Goal: Find contact information: Find contact information

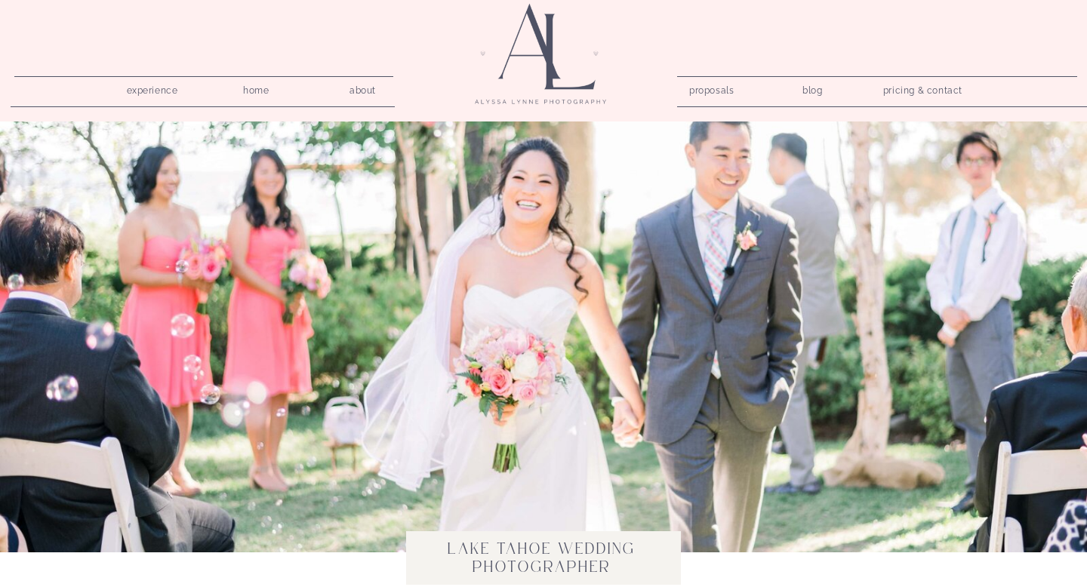
click at [929, 92] on nav "pricing & contact" at bounding box center [922, 91] width 91 height 21
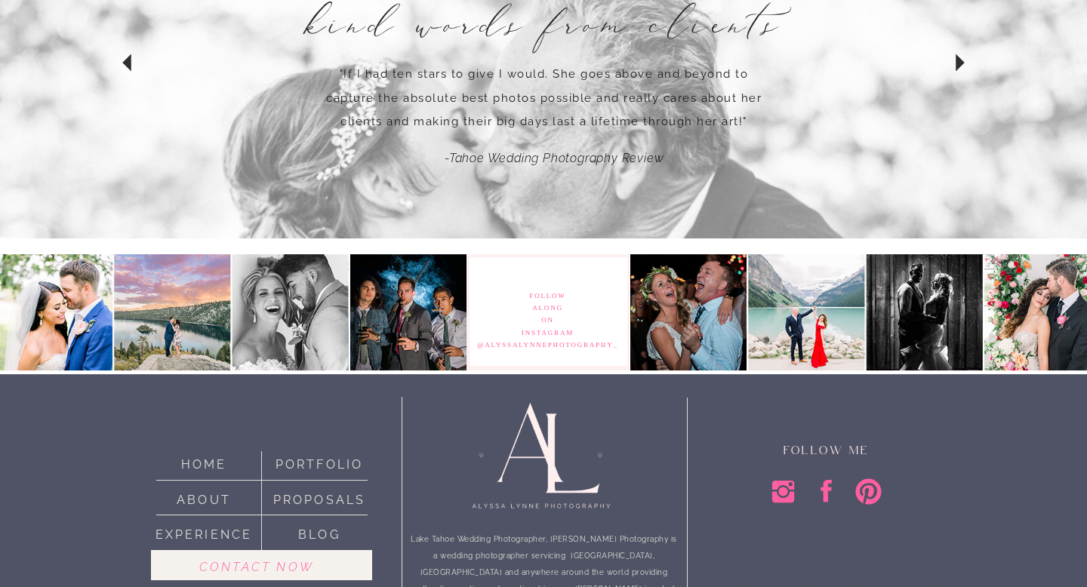
scroll to position [1450, 0]
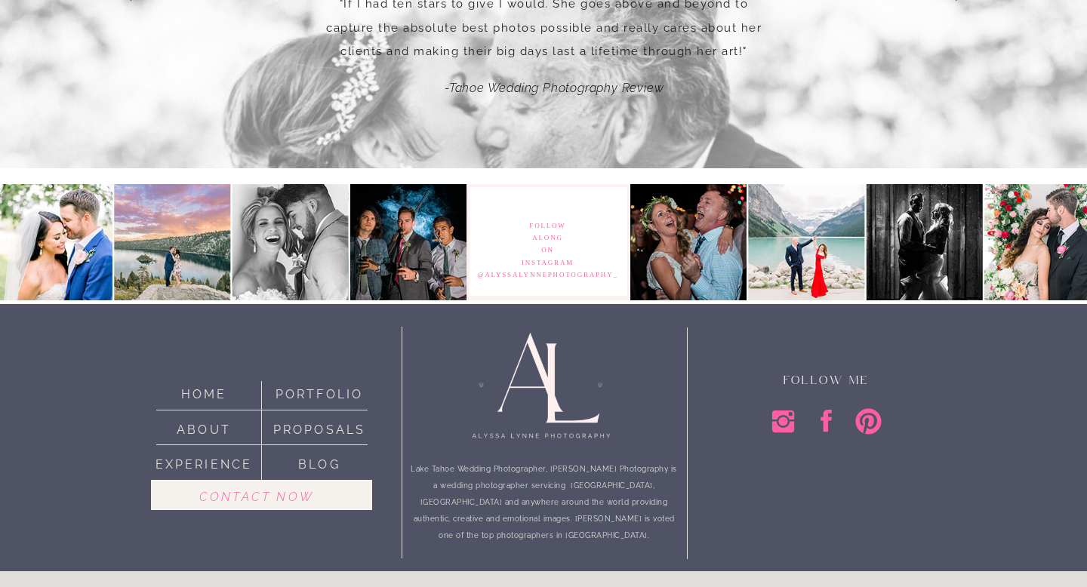
click at [218, 490] on nav "Contact now" at bounding box center [257, 495] width 186 height 17
click at [220, 492] on nav "Contact now" at bounding box center [257, 495] width 186 height 17
click at [294, 496] on nav "Contact now" at bounding box center [257, 495] width 186 height 17
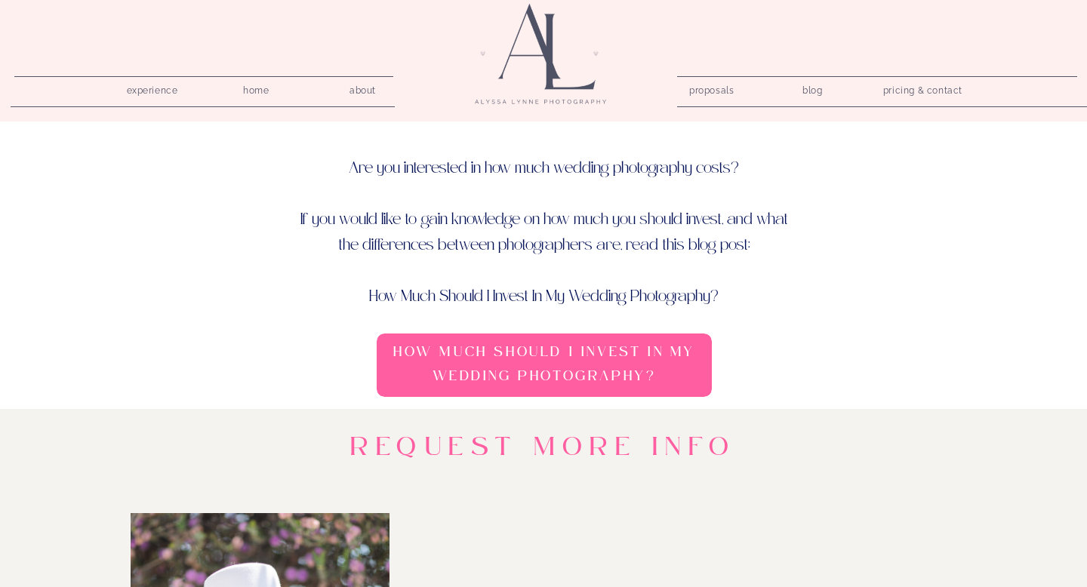
click at [356, 88] on nav "about" at bounding box center [362, 88] width 43 height 14
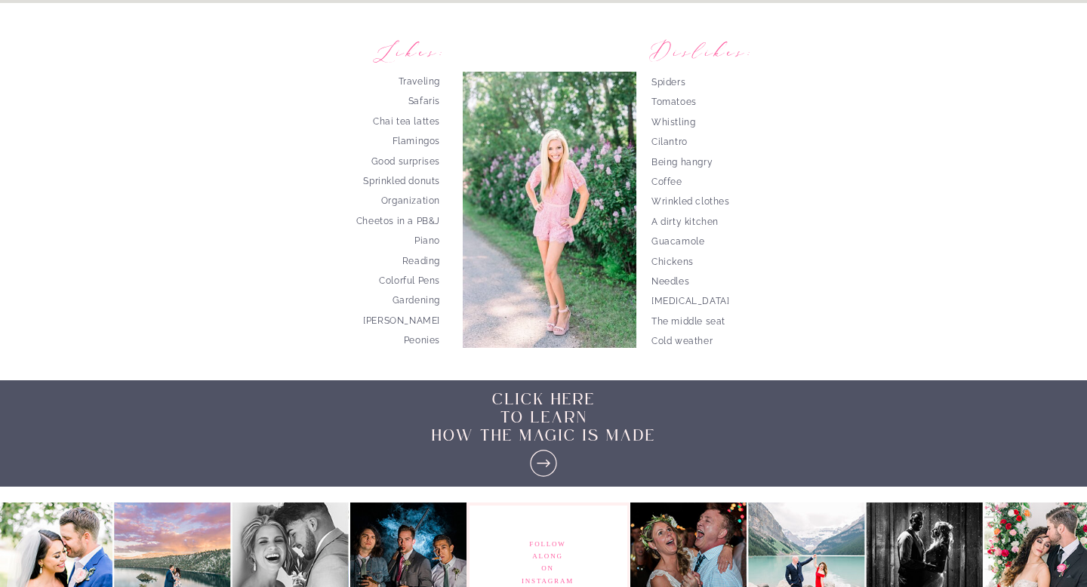
scroll to position [2220, 0]
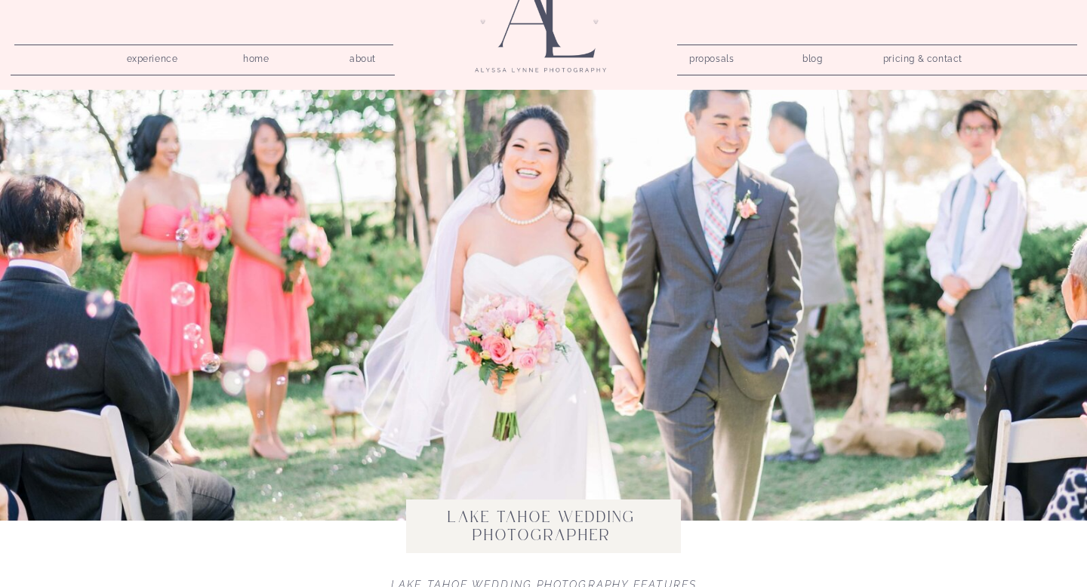
scroll to position [39, 0]
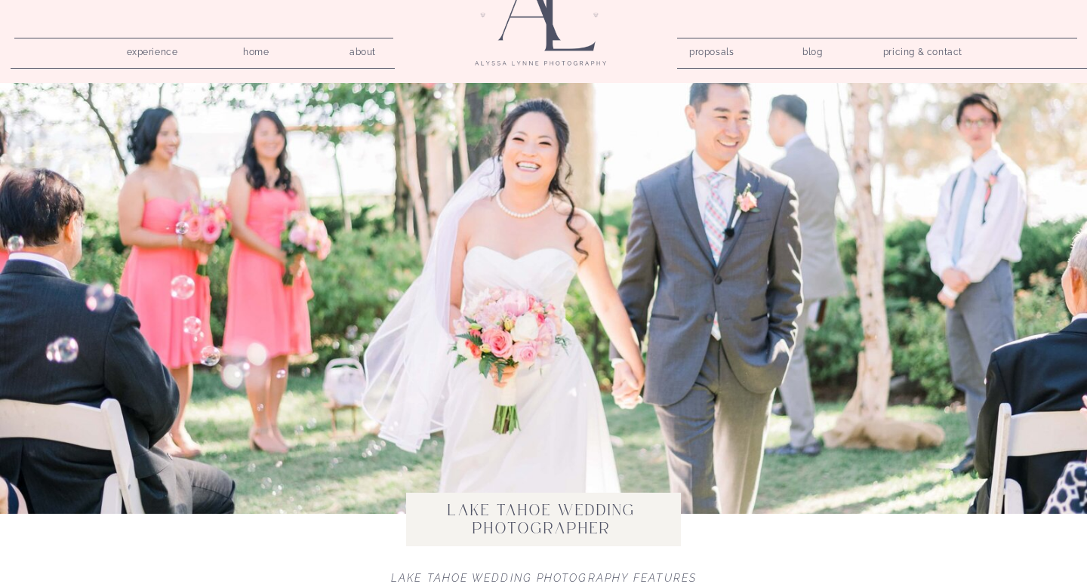
click at [919, 51] on nav "pricing & contact" at bounding box center [922, 52] width 91 height 21
